Goal: Communication & Community: Answer question/provide support

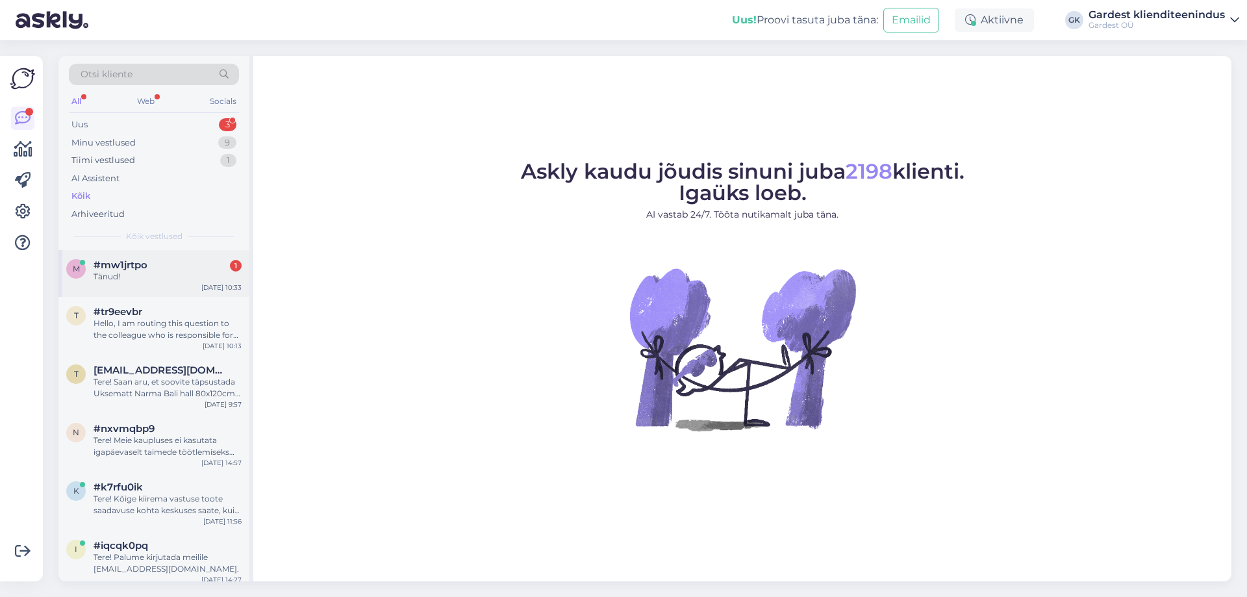
click at [110, 285] on div "m #mw1jrtpo 1 Tänud! [DATE] 10:33" at bounding box center [153, 273] width 191 height 47
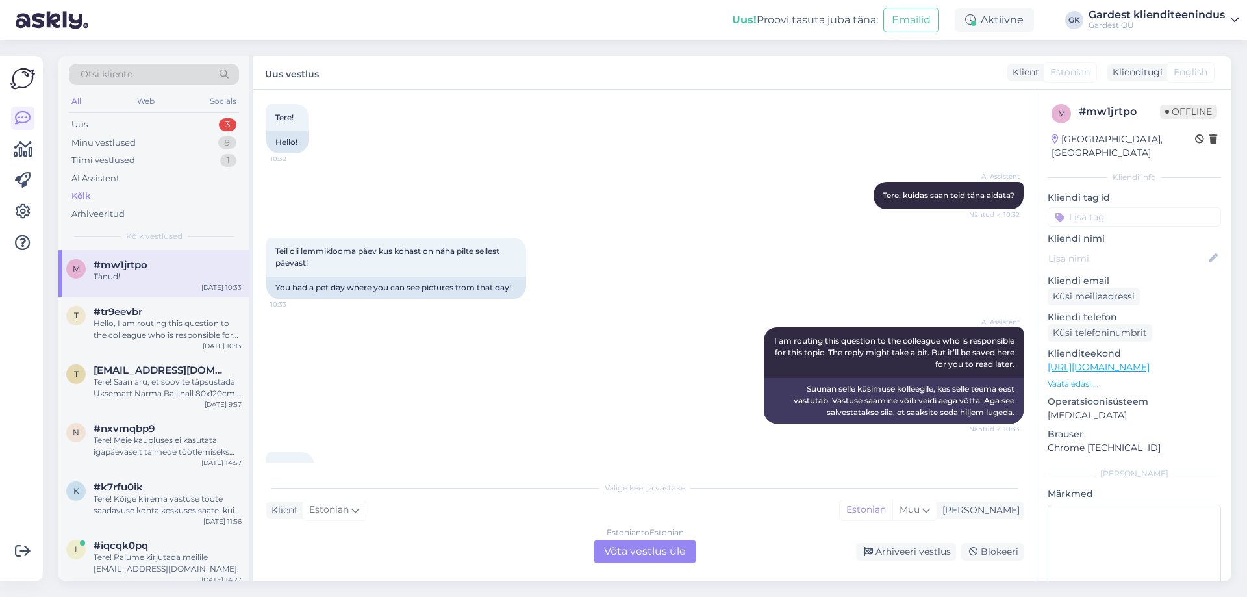
scroll to position [121, 0]
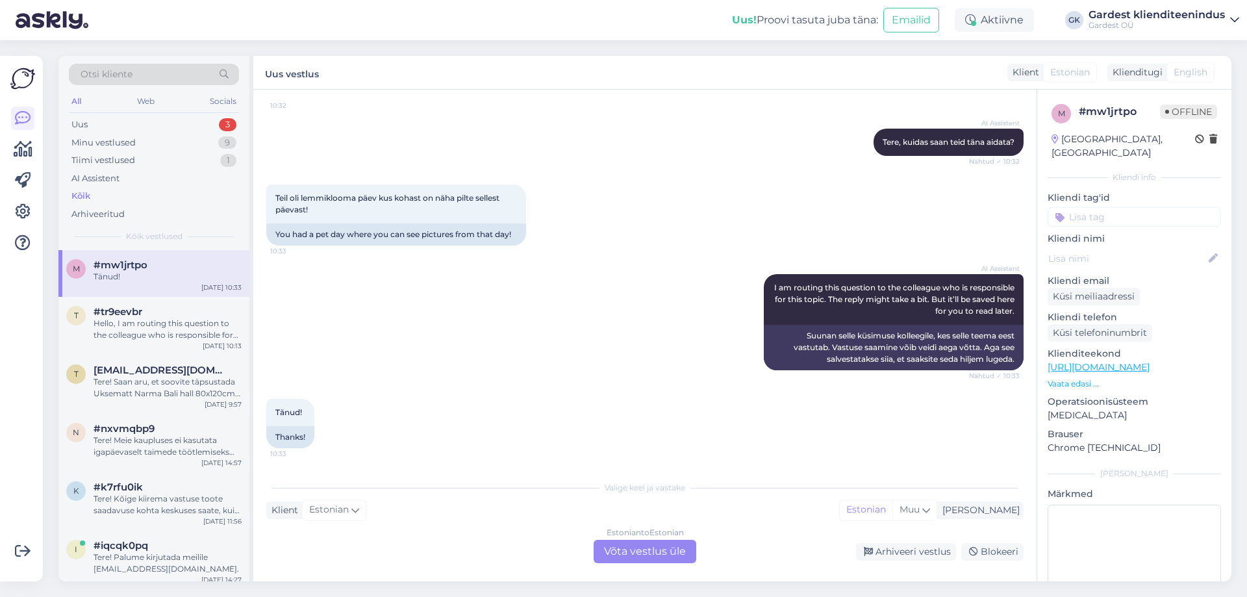
click at [665, 551] on div "Estonian to Estonian Võta vestlus üle" at bounding box center [645, 551] width 103 height 23
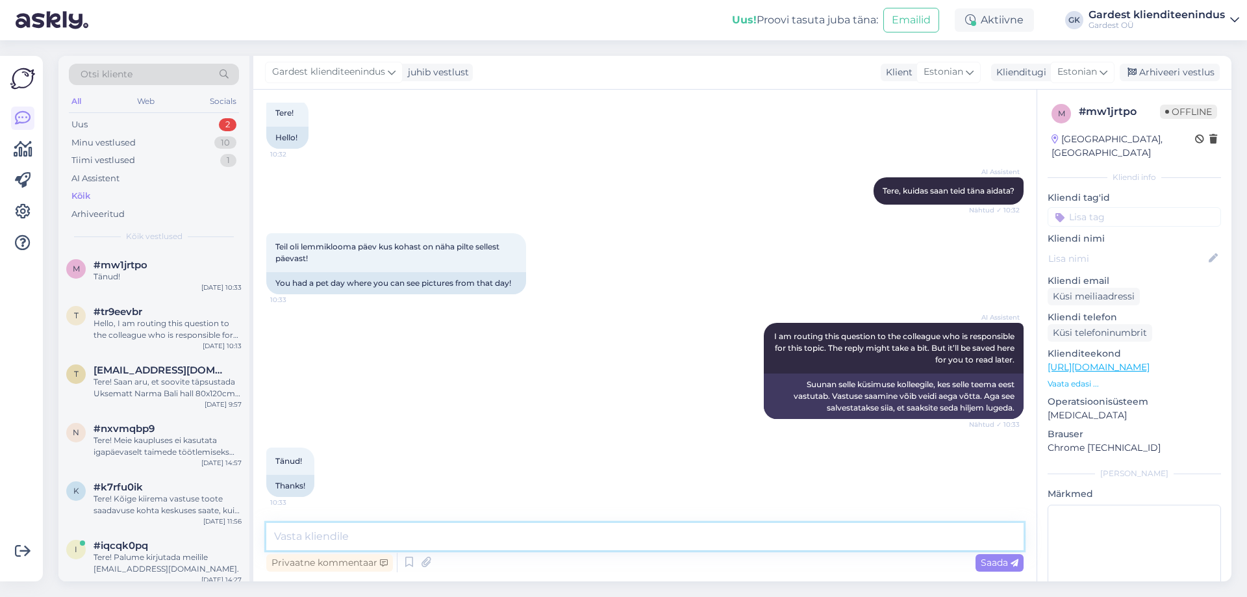
click at [410, 541] on textarea at bounding box center [644, 536] width 757 height 27
type textarea "Tere! Täname huvi tundmast, hiljemalt selle nädala lõpuks [PERSON_NAME] ürituse…"
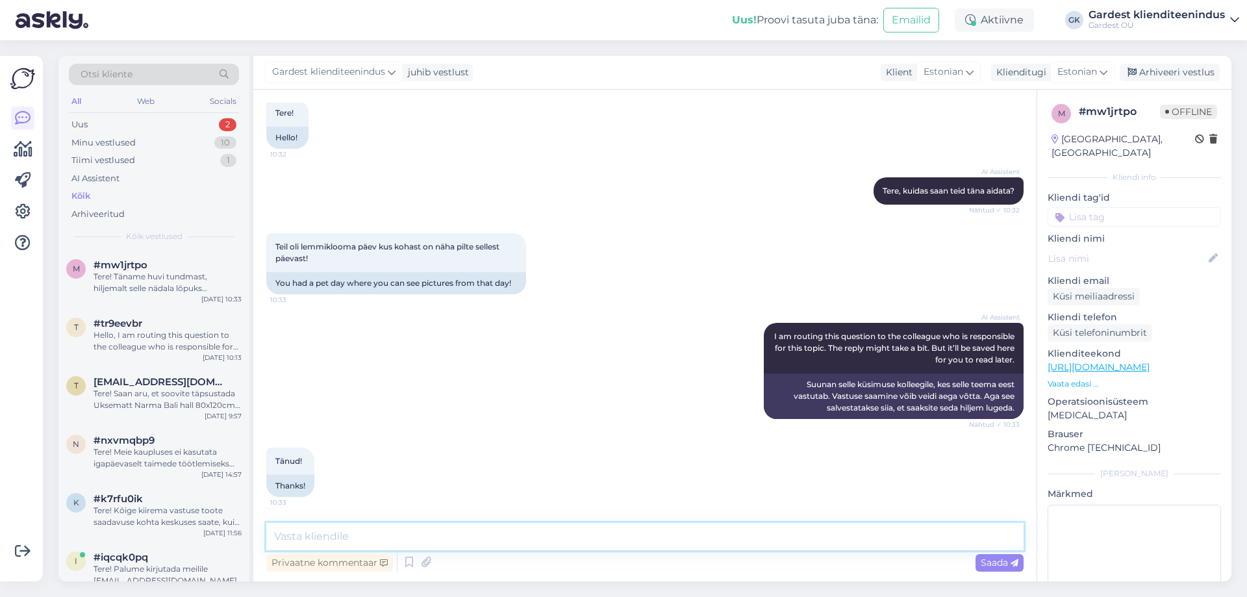
scroll to position [140, 0]
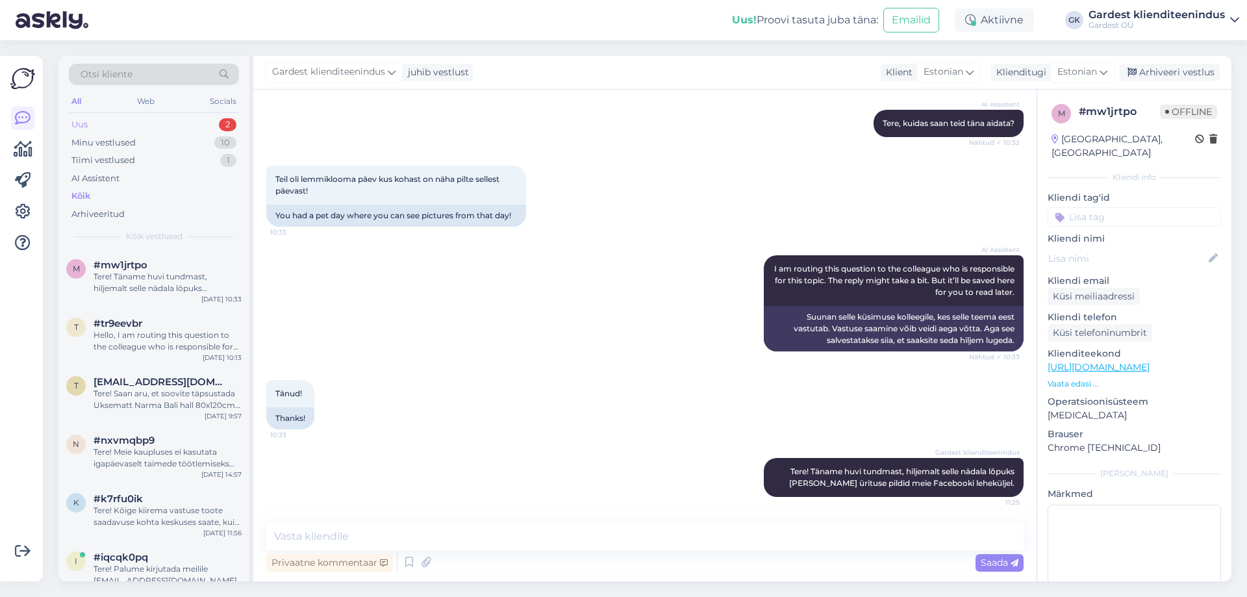
click at [131, 126] on div "Uus 2" at bounding box center [154, 125] width 170 height 18
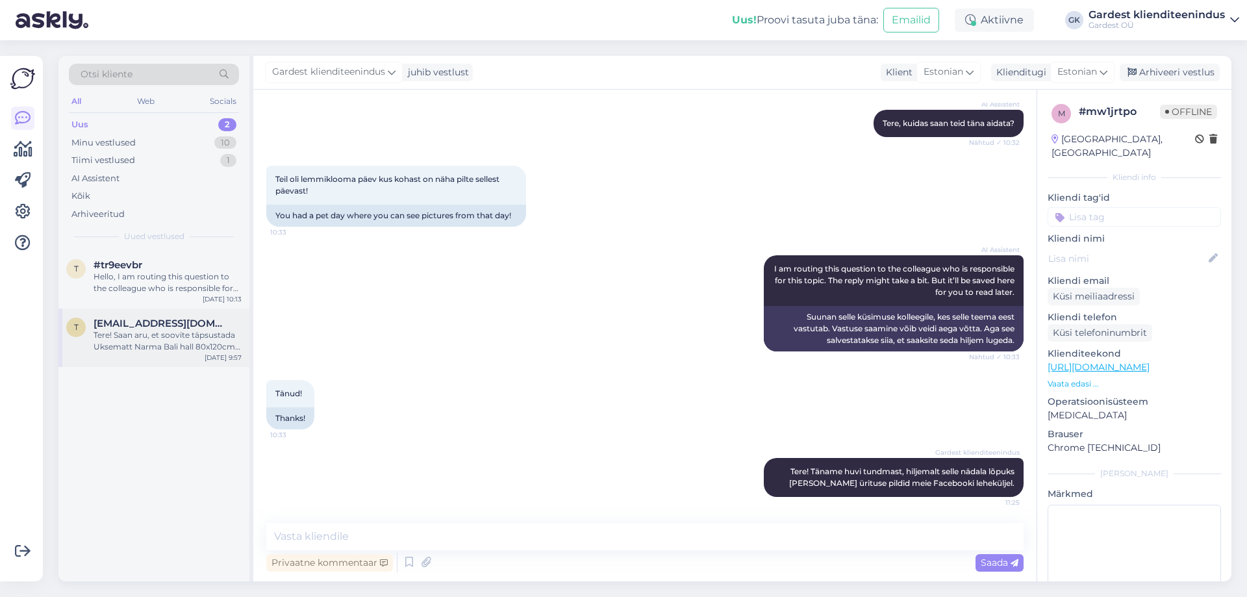
click at [177, 355] on div "T [EMAIL_ADDRESS][DOMAIN_NAME] Tere! Saan aru, et soovite täpsustada Uksematt N…" at bounding box center [153, 337] width 191 height 58
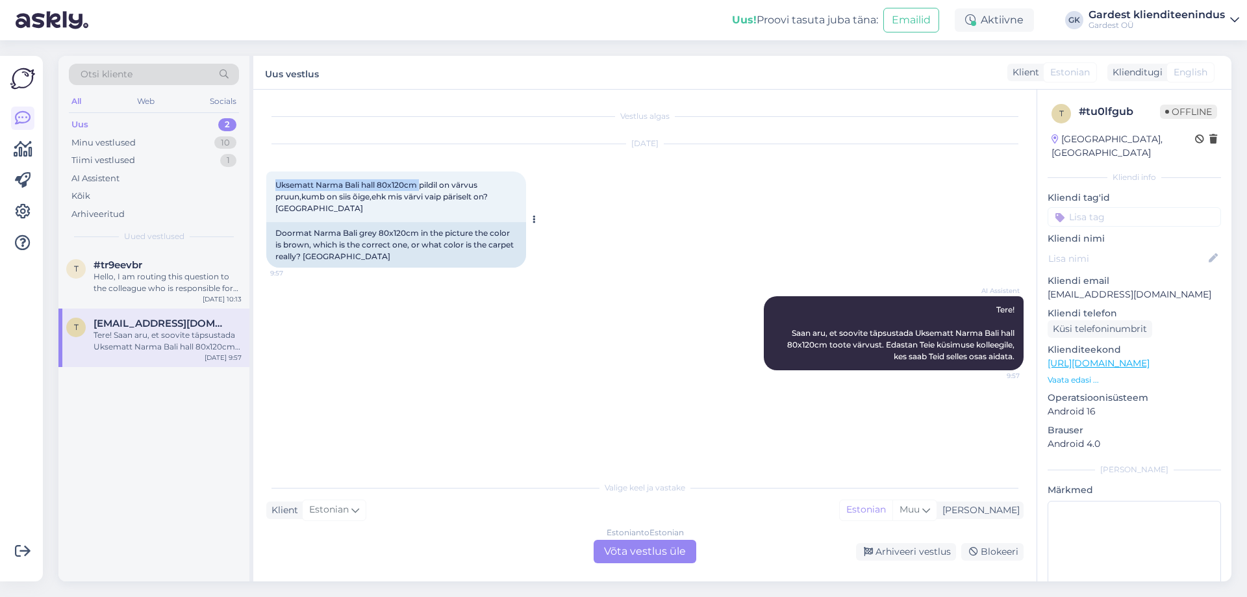
drag, startPoint x: 279, startPoint y: 184, endPoint x: 421, endPoint y: 186, distance: 142.2
click at [421, 186] on div "Uksematt Narma Bali hall 80x120cm pildil on värvus pruun,kumb on siis õige,ehk …" at bounding box center [396, 196] width 260 height 51
copy span "Uksematt Narma [GEOGRAPHIC_DATA] 80x120cm"
click at [619, 549] on div "Estonian to Estonian Võta vestlus üle" at bounding box center [645, 551] width 103 height 23
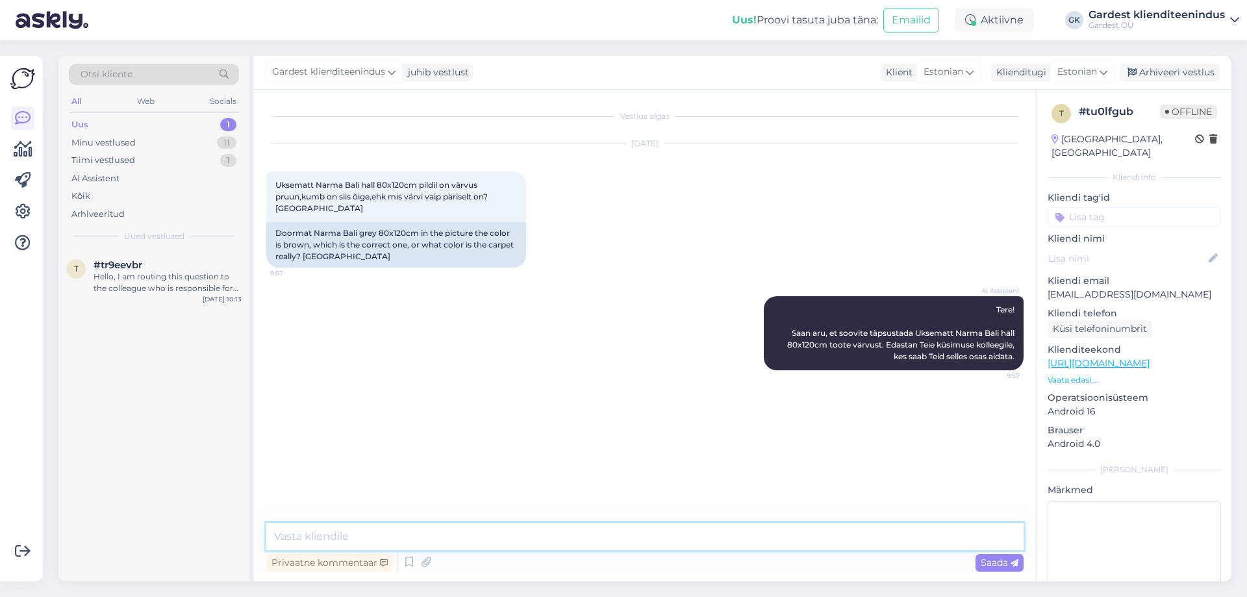
drag, startPoint x: 514, startPoint y: 538, endPoint x: 514, endPoint y: 517, distance: 20.8
click at [514, 536] on textarea at bounding box center [644, 536] width 757 height 27
type textarea "Tere! Täpsustame kaupluses ja anname Teile teada."
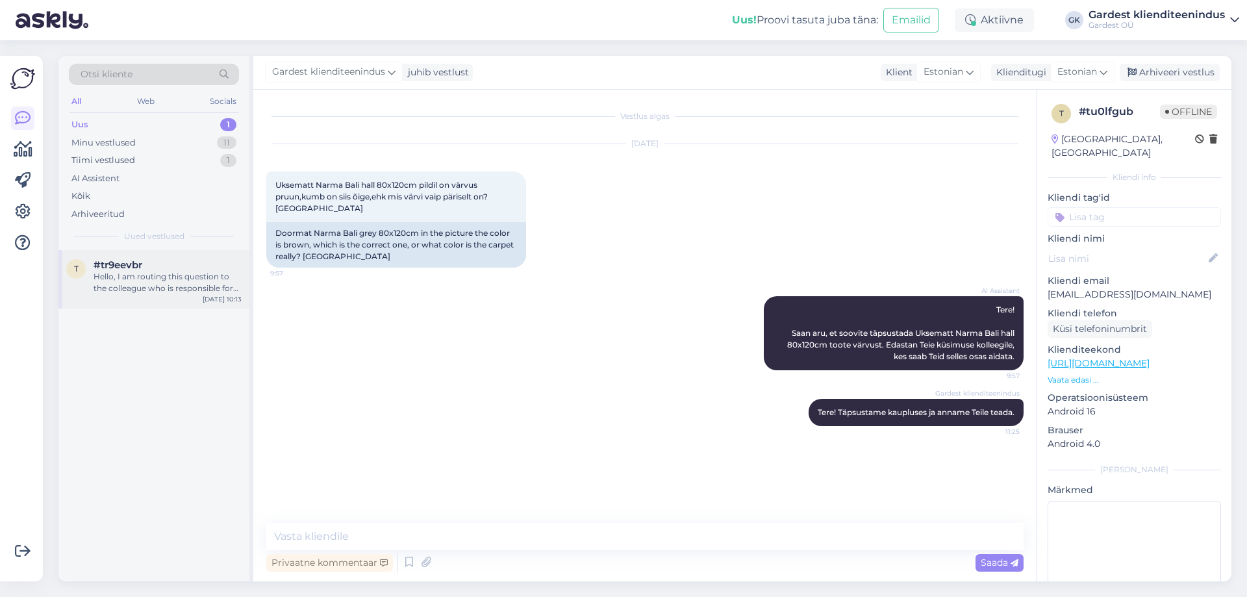
click at [174, 276] on div "Hello, I am routing this question to the colleague who is responsible for this …" at bounding box center [168, 282] width 148 height 23
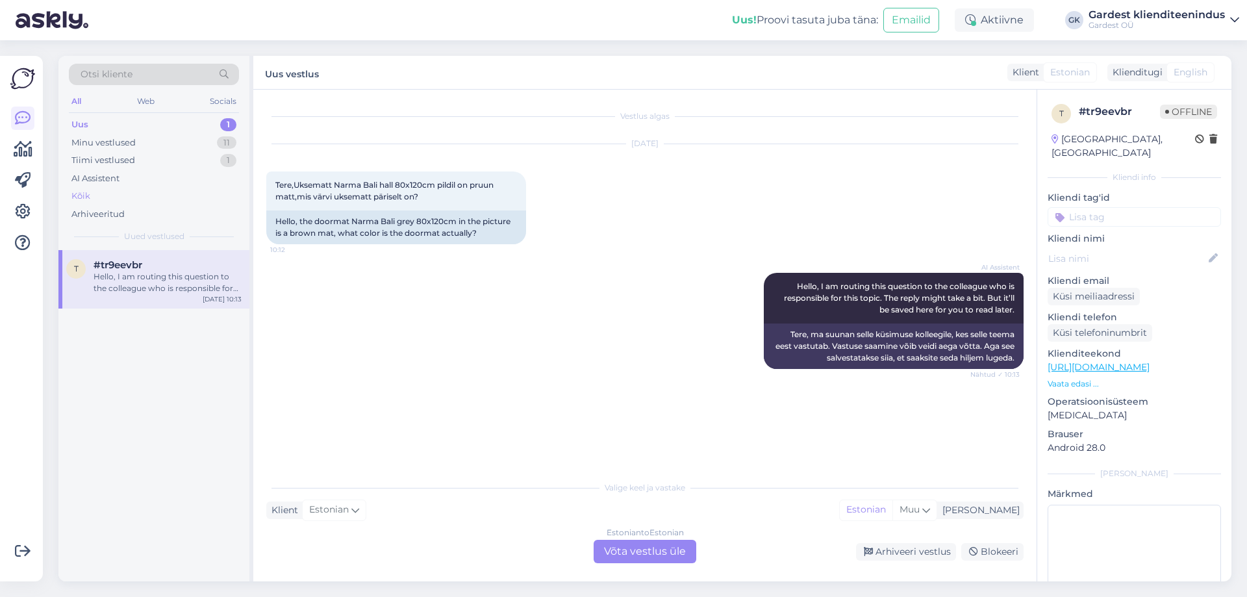
click at [109, 189] on div "Kõik" at bounding box center [154, 196] width 170 height 18
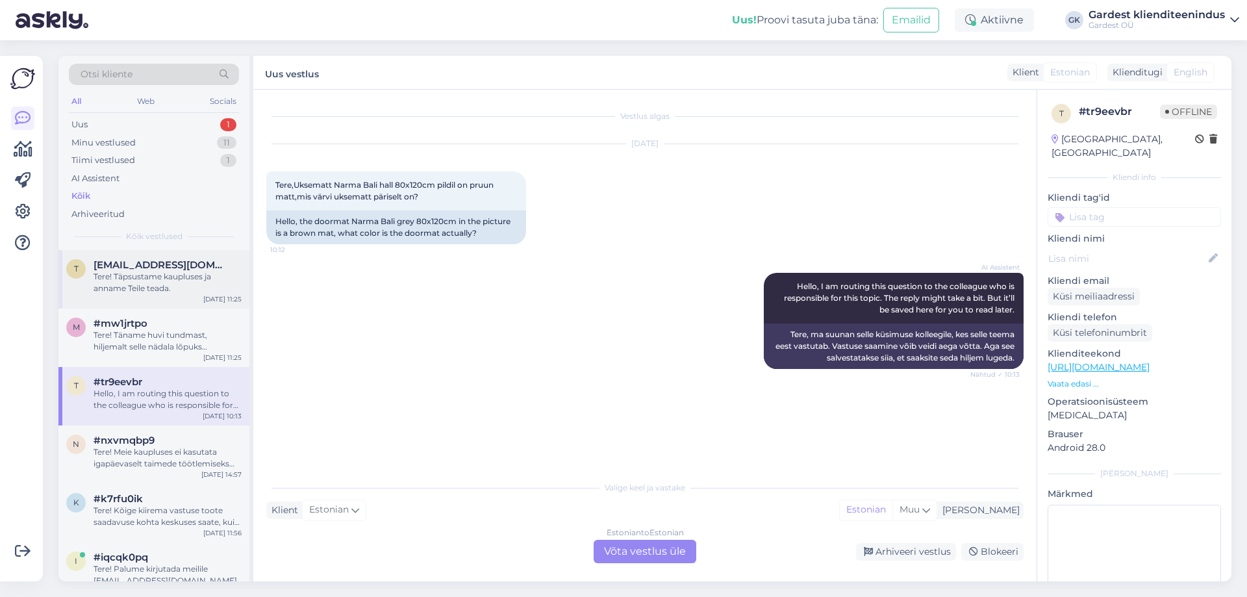
click at [152, 294] on div "T [EMAIL_ADDRESS][DOMAIN_NAME] Tere! Täpsustame kaupluses ja anname Teile teada…" at bounding box center [153, 279] width 191 height 58
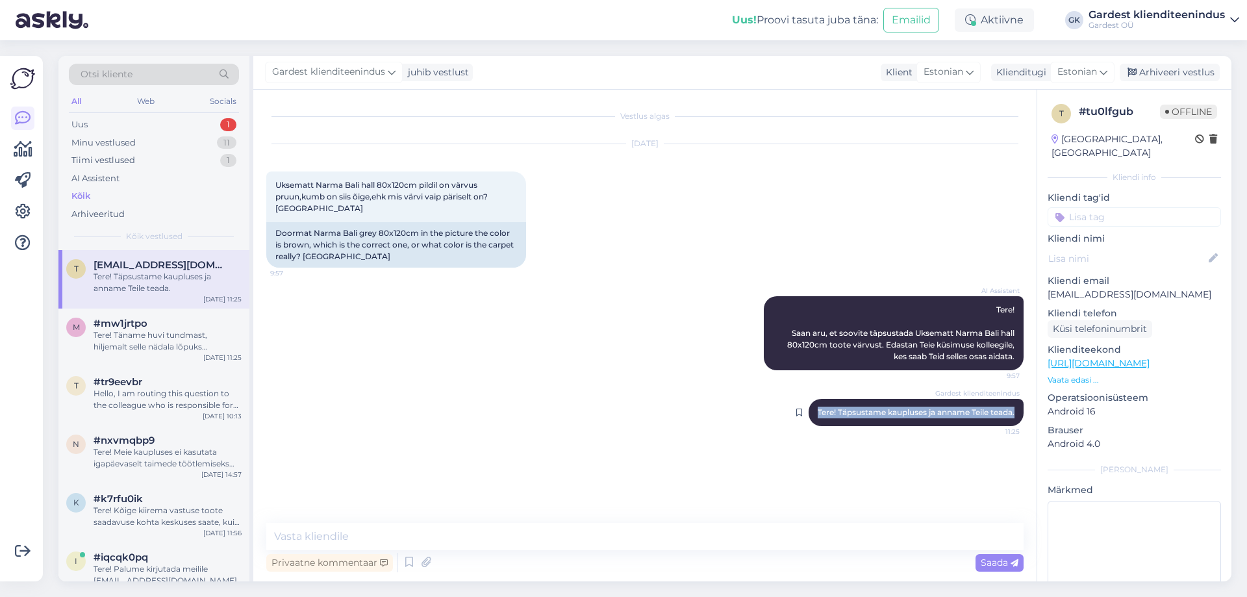
drag, startPoint x: 813, startPoint y: 400, endPoint x: 1018, endPoint y: 401, distance: 205.2
click at [1018, 401] on div "Gardest klienditeenindus Tere! Täpsustame kaupluses ja anname Teile teada. 11:25" at bounding box center [915, 412] width 215 height 27
copy span "Tere! Täpsustame kaupluses ja anname Teile teada."
click at [131, 119] on div "Uus 1" at bounding box center [154, 125] width 170 height 18
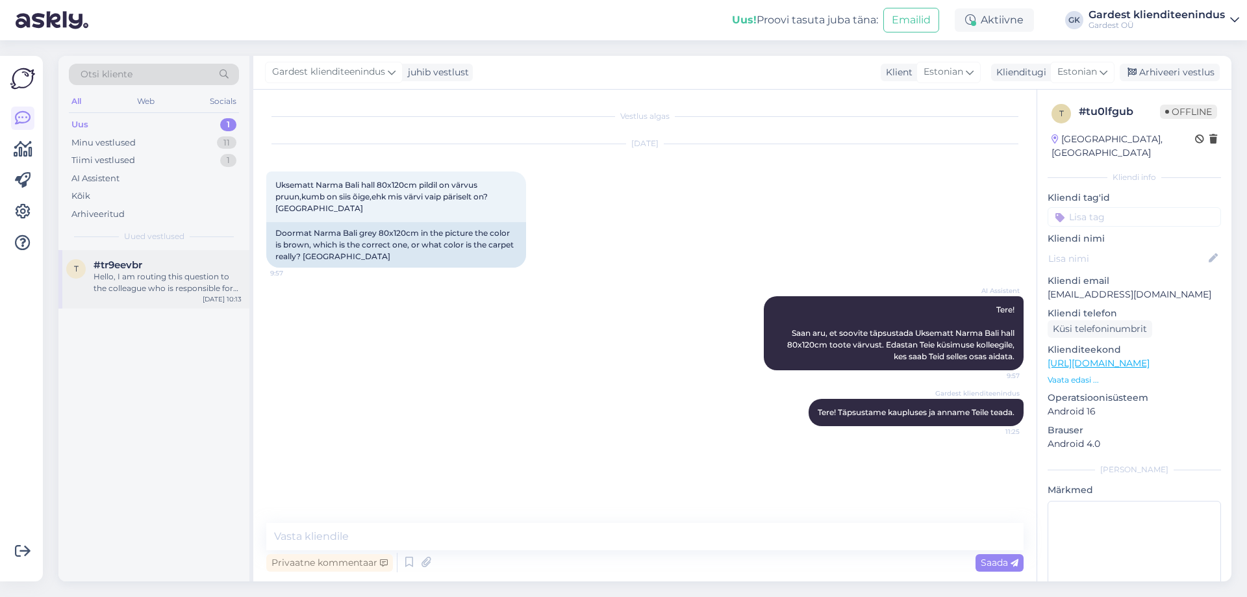
click at [117, 273] on div "Hello, I am routing this question to the colleague who is responsible for this …" at bounding box center [168, 282] width 148 height 23
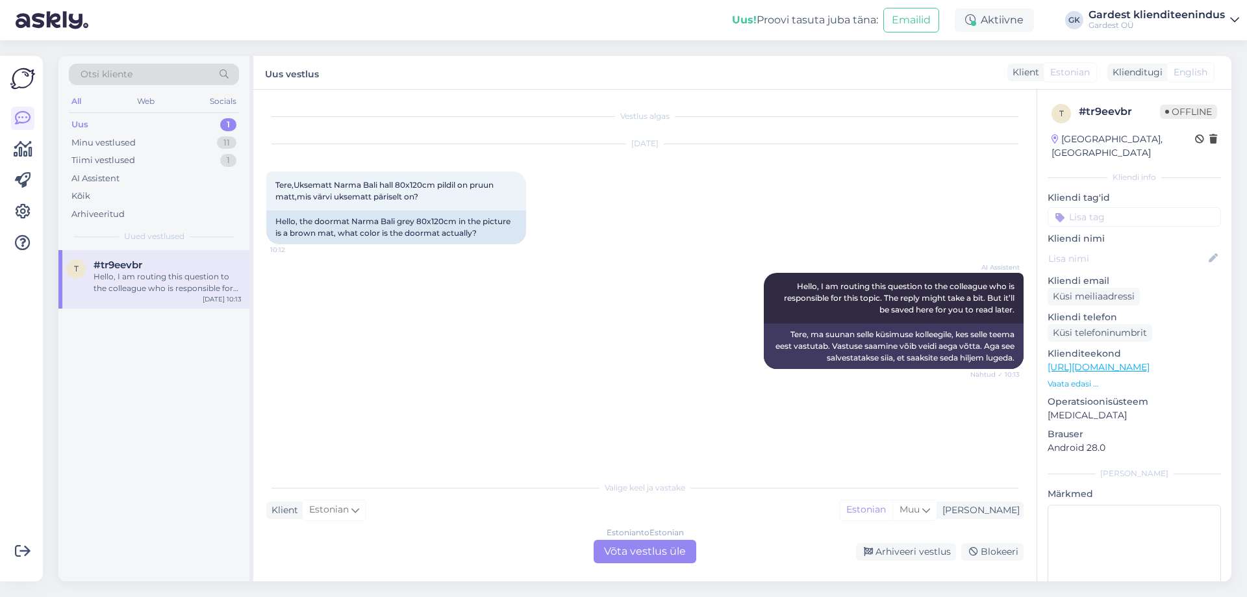
click at [627, 545] on div "Estonian to Estonian Võta vestlus üle" at bounding box center [645, 551] width 103 height 23
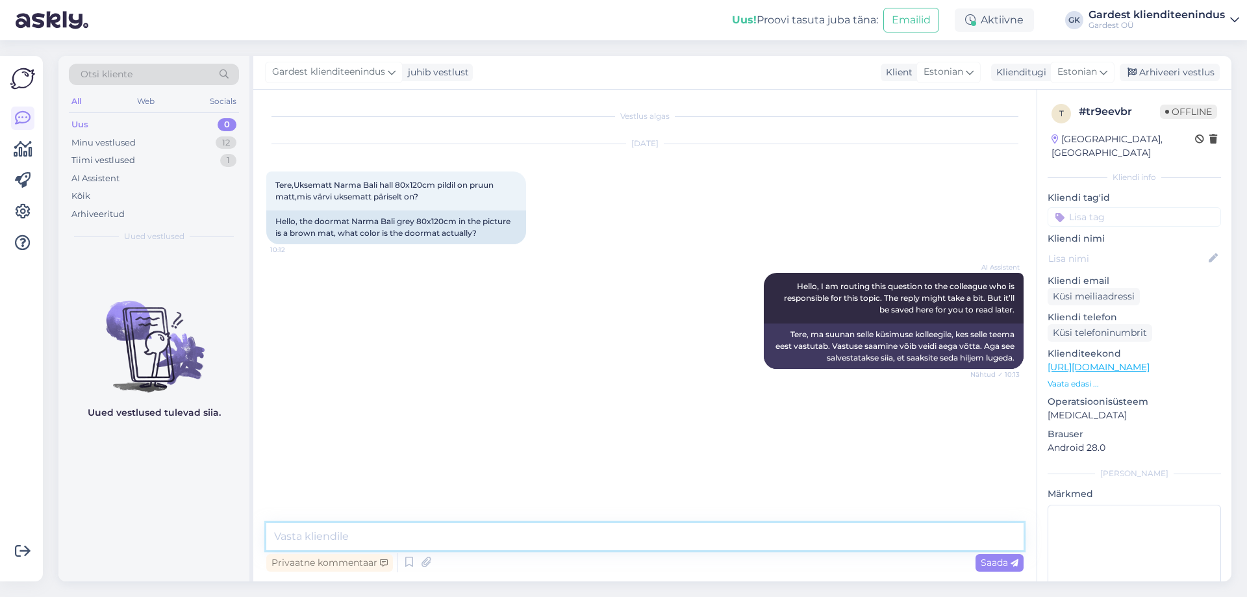
click at [434, 534] on textarea at bounding box center [644, 536] width 757 height 27
paste textarea "Tere! Täpsustame kaupluses ja anname Teile teada."
type textarea "Tere! Täpsustame kaupluses ja anname Teile teada."
click at [997, 563] on span "Saada" at bounding box center [1000, 563] width 38 height 12
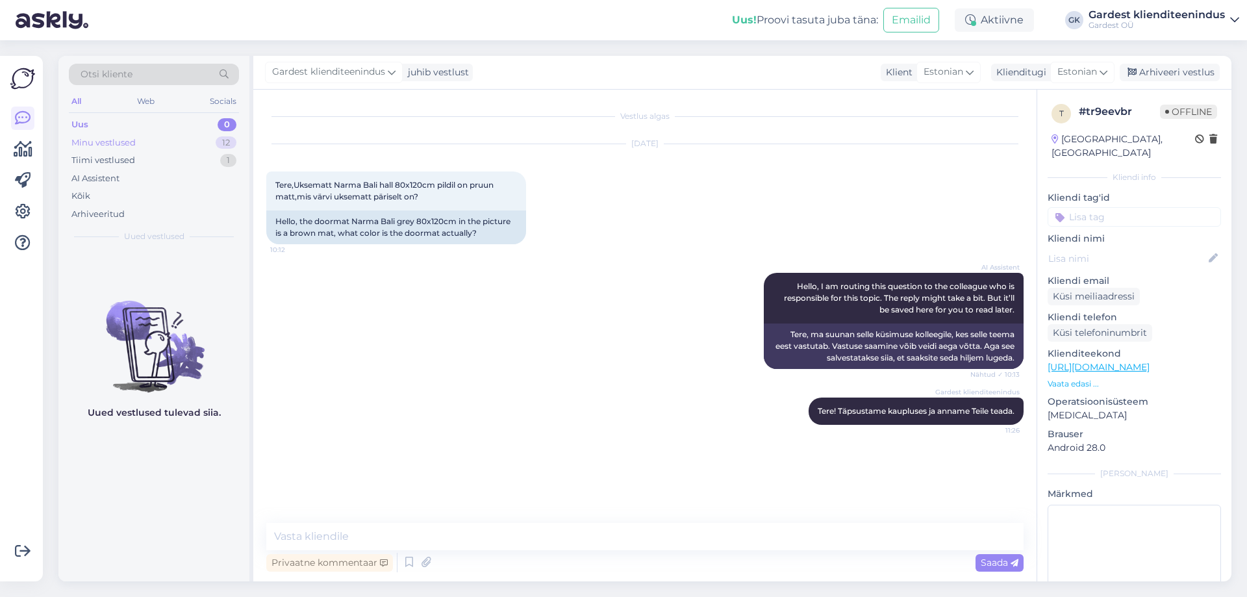
click at [102, 141] on div "Minu vestlused" at bounding box center [103, 142] width 64 height 13
